Goal: Obtain resource: Obtain resource

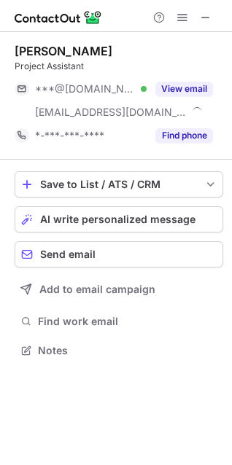
scroll to position [340, 232]
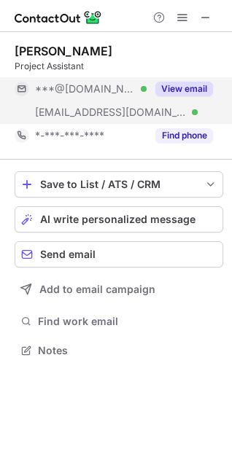
click at [189, 87] on button "View email" at bounding box center [184, 89] width 58 height 15
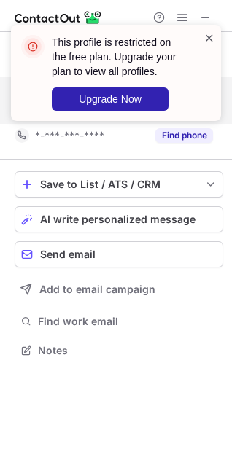
click at [209, 37] on span at bounding box center [209, 38] width 12 height 15
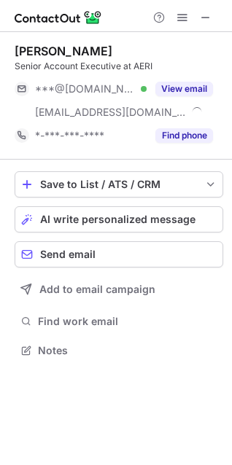
scroll to position [340, 232]
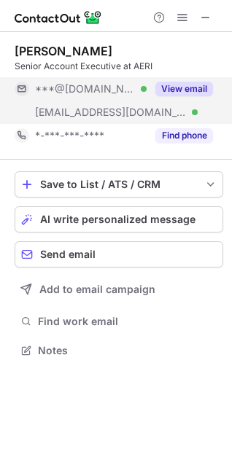
click at [167, 90] on button "View email" at bounding box center [184, 89] width 58 height 15
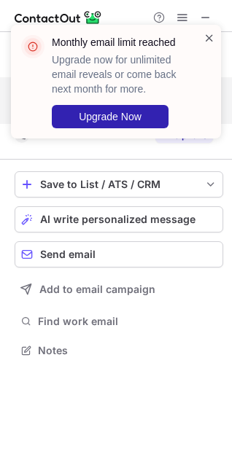
click at [203, 36] on span at bounding box center [209, 38] width 12 height 15
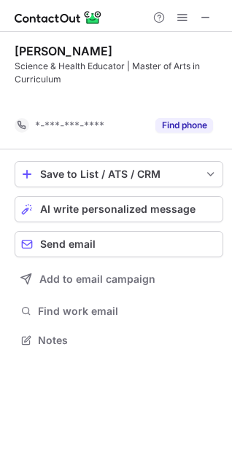
scroll to position [307, 232]
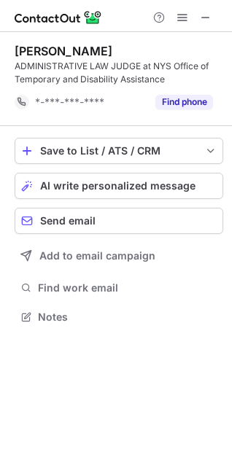
scroll to position [307, 232]
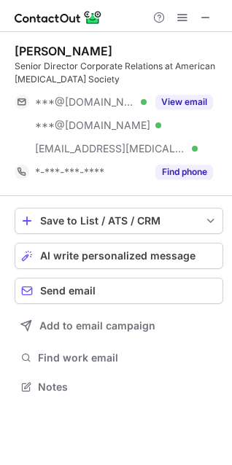
scroll to position [377, 232]
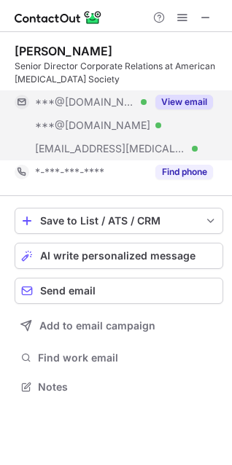
click at [180, 93] on div "View email" at bounding box center [179, 101] width 66 height 23
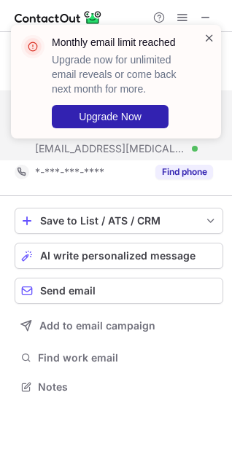
click at [210, 35] on span at bounding box center [209, 38] width 12 height 15
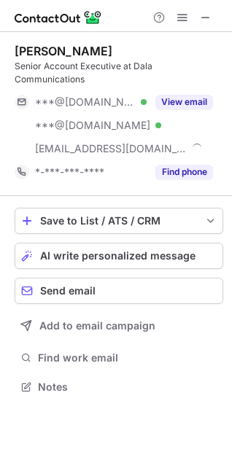
scroll to position [377, 232]
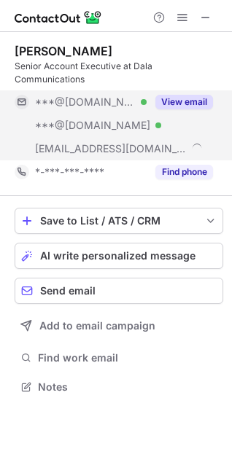
click at [179, 95] on button "View email" at bounding box center [184, 102] width 58 height 15
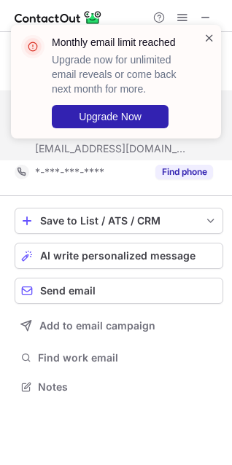
click at [208, 35] on span at bounding box center [209, 38] width 12 height 15
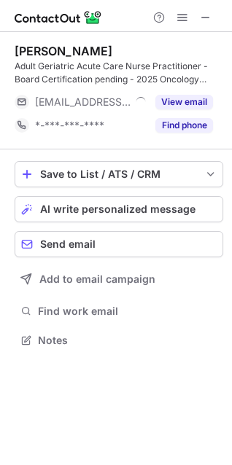
scroll to position [330, 232]
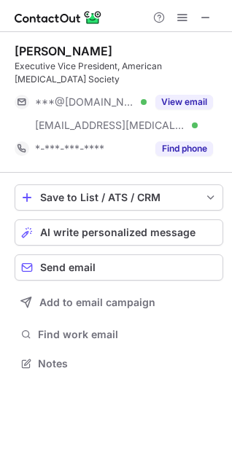
scroll to position [353, 232]
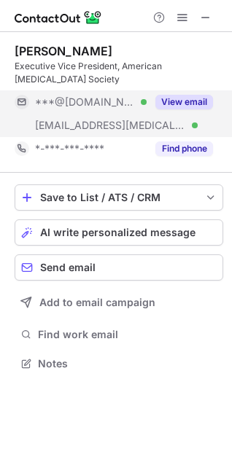
click at [186, 96] on button "View email" at bounding box center [184, 102] width 58 height 15
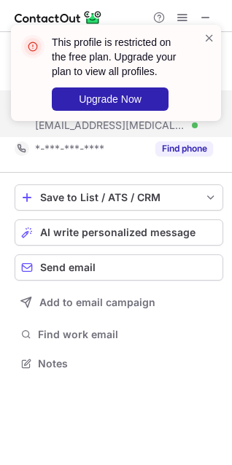
click at [208, 30] on div "This profile is restricted on the free plan. Upgrade your plan to view all prof…" at bounding box center [116, 73] width 210 height 96
click at [205, 34] on span at bounding box center [209, 38] width 12 height 15
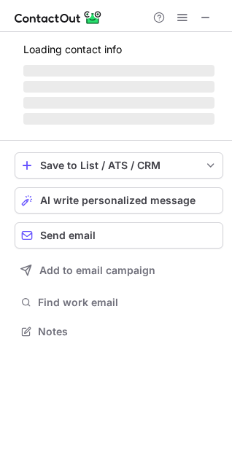
scroll to position [317, 232]
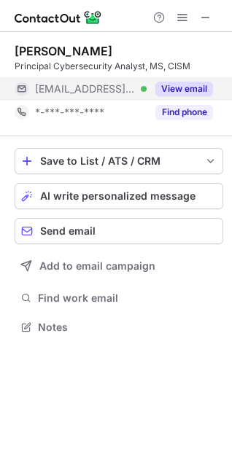
click at [176, 79] on div "View email" at bounding box center [179, 88] width 66 height 23
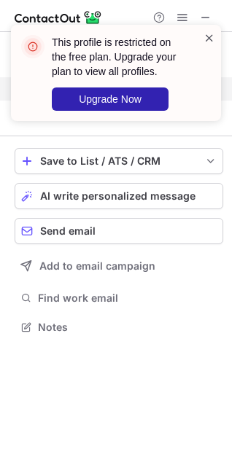
click at [208, 39] on span at bounding box center [209, 38] width 12 height 15
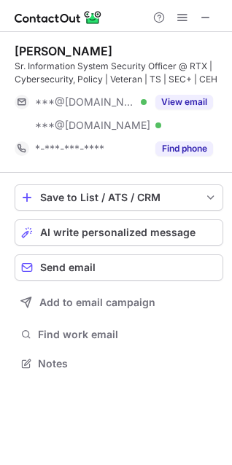
scroll to position [353, 232]
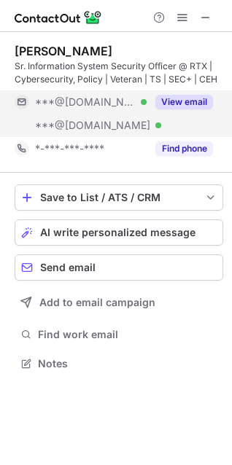
click at [189, 94] on div "View email" at bounding box center [179, 101] width 66 height 23
